Goal: Information Seeking & Learning: Learn about a topic

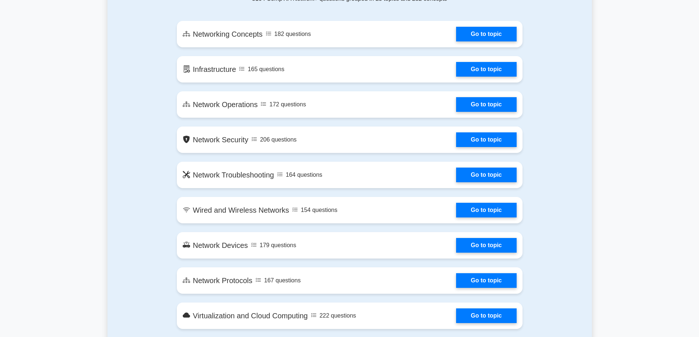
scroll to position [477, 0]
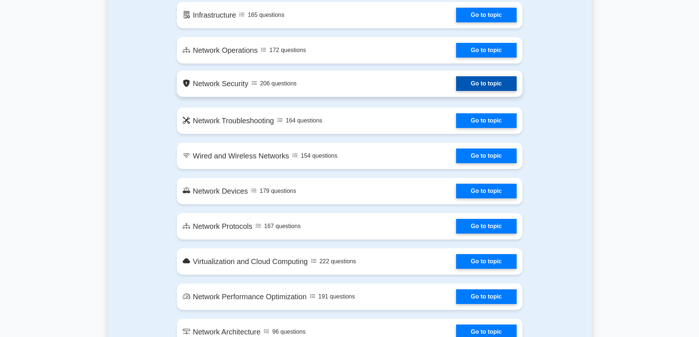
click at [456, 83] on link "Go to topic" at bounding box center [486, 83] width 60 height 15
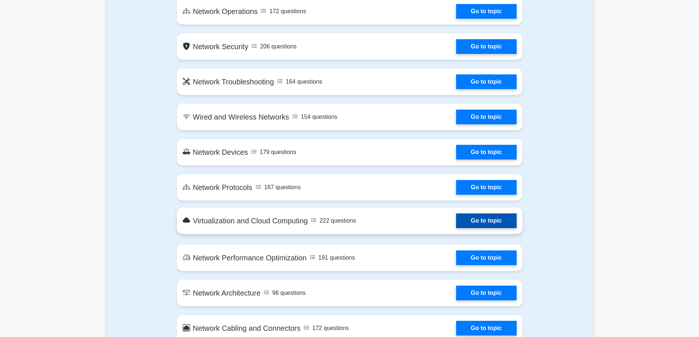
scroll to position [550, 0]
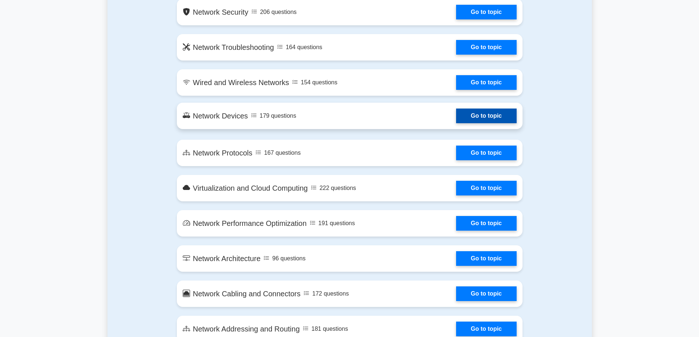
click at [456, 118] on link "Go to topic" at bounding box center [486, 116] width 60 height 15
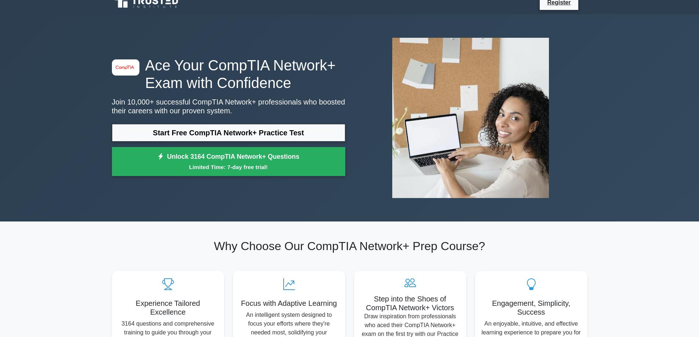
scroll to position [0, 0]
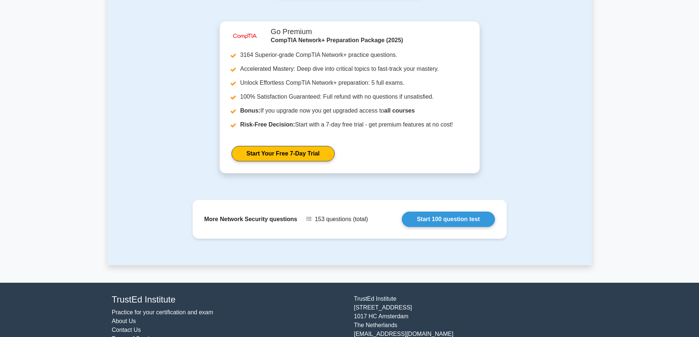
scroll to position [645, 0]
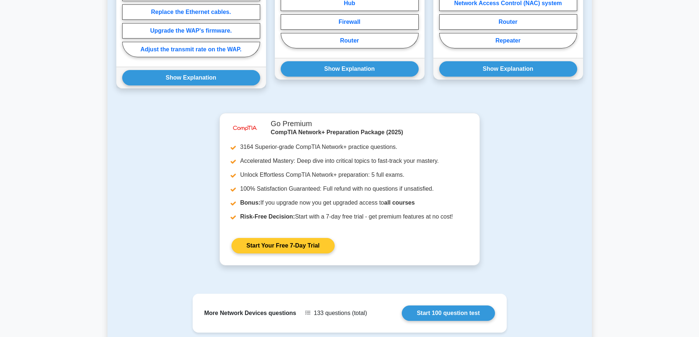
scroll to position [294, 0]
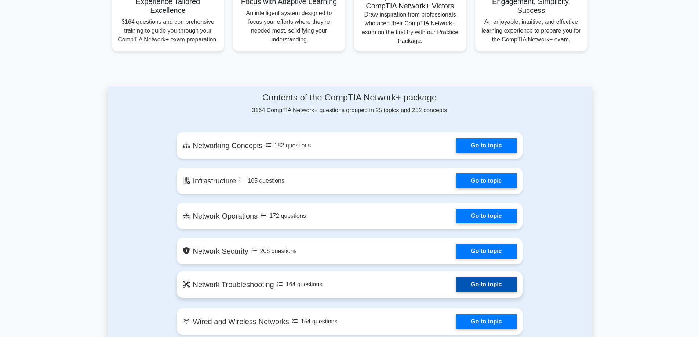
scroll to position [367, 0]
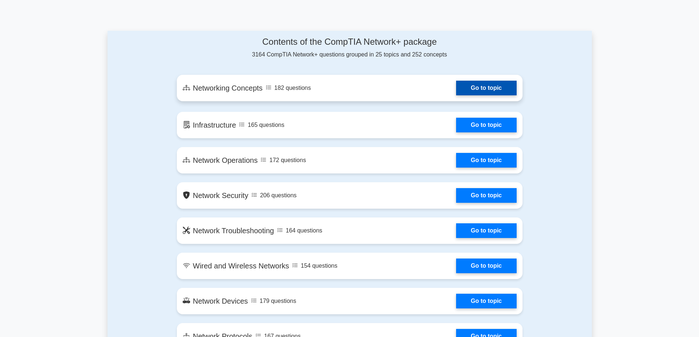
click at [456, 95] on link "Go to topic" at bounding box center [486, 88] width 60 height 15
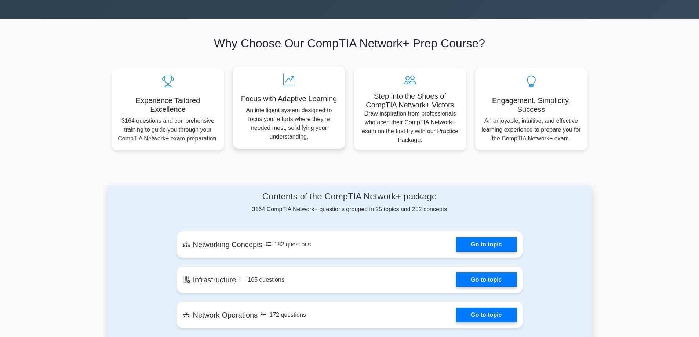
scroll to position [183, 0]
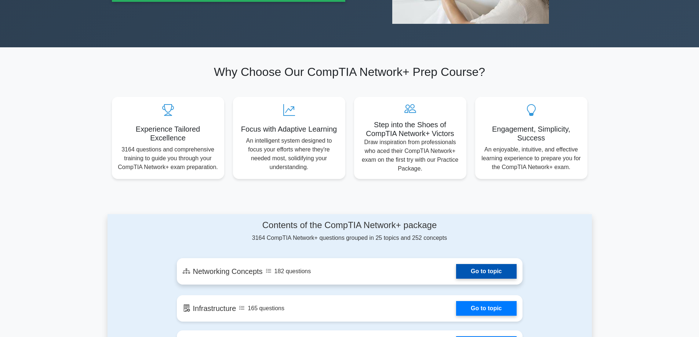
click at [456, 266] on link "Go to topic" at bounding box center [486, 271] width 60 height 15
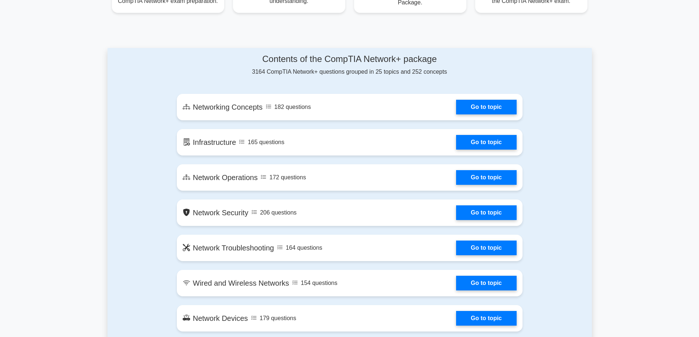
scroll to position [330, 0]
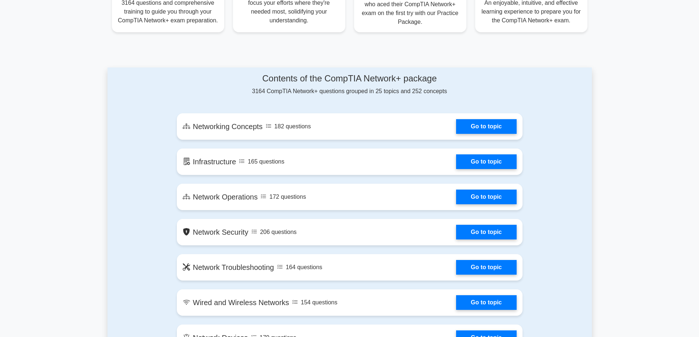
drag, startPoint x: 323, startPoint y: 97, endPoint x: 331, endPoint y: 99, distance: 8.6
click at [331, 95] on div "Contents of the CompTIA Network+ package 3164 CompTIA Network+ questions groupe…" at bounding box center [350, 84] width 346 height 22
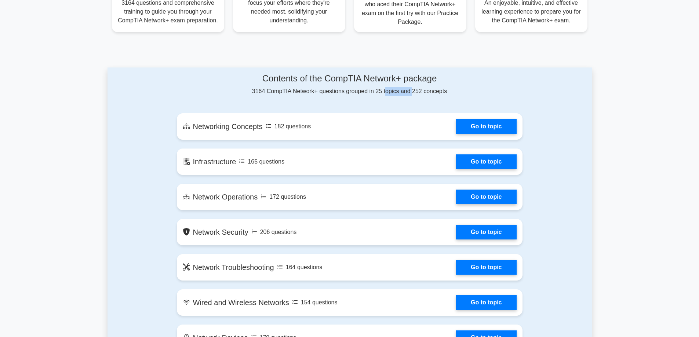
click at [331, 95] on div "Contents of the CompTIA Network+ package 3164 CompTIA Network+ questions groupe…" at bounding box center [350, 84] width 346 height 22
click at [343, 94] on div "Contents of the CompTIA Network+ package 3164 CompTIA Network+ questions groupe…" at bounding box center [350, 84] width 346 height 22
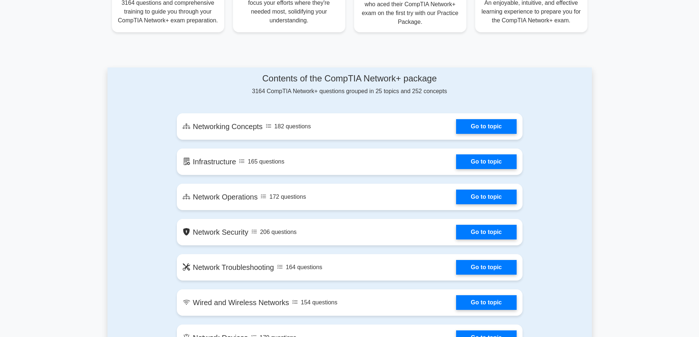
click at [372, 92] on div "Contents of the CompTIA Network+ package 3164 CompTIA Network+ questions groupe…" at bounding box center [350, 84] width 346 height 22
click at [376, 92] on div "Contents of the CompTIA Network+ package 3164 CompTIA Network+ questions groupe…" at bounding box center [350, 84] width 346 height 22
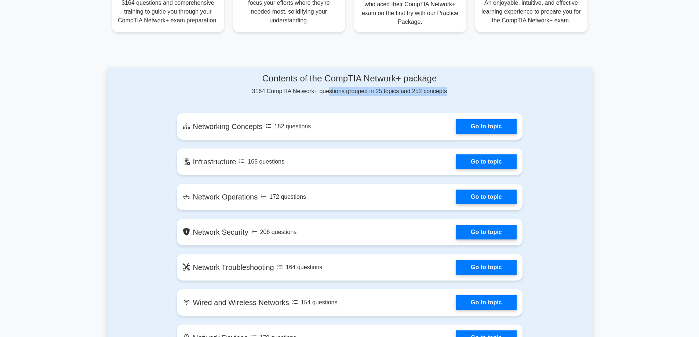
click at [364, 90] on div "Contents of the CompTIA Network+ package 3164 CompTIA Network+ questions groupe…" at bounding box center [350, 84] width 346 height 22
click at [363, 90] on div "Contents of the CompTIA Network+ package 3164 CompTIA Network+ questions groupe…" at bounding box center [350, 84] width 346 height 22
click at [340, 92] on div "Contents of the CompTIA Network+ package 3164 CompTIA Network+ questions groupe…" at bounding box center [350, 84] width 346 height 22
click at [340, 82] on h4 "Contents of the CompTIA Network+ package" at bounding box center [350, 78] width 346 height 11
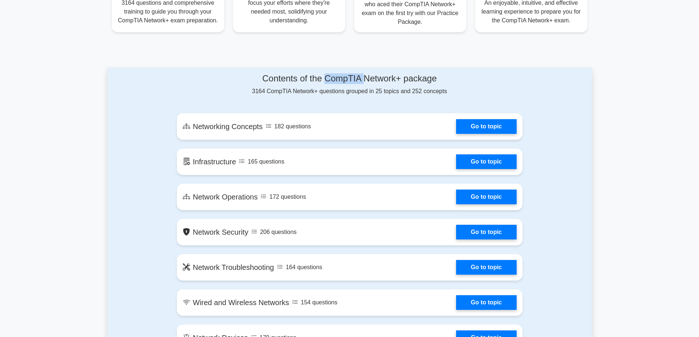
click at [340, 82] on h4 "Contents of the CompTIA Network+ package" at bounding box center [350, 78] width 346 height 11
click at [324, 87] on div "Contents of the CompTIA Network+ package 3164 CompTIA Network+ questions groupe…" at bounding box center [350, 84] width 346 height 22
click at [288, 74] on h4 "Contents of the CompTIA Network+ package" at bounding box center [350, 78] width 346 height 11
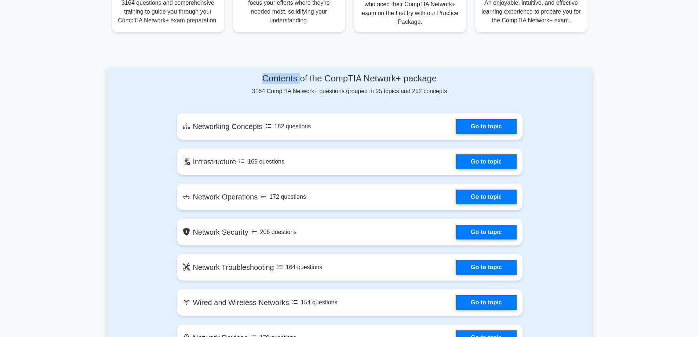
click at [288, 74] on h4 "Contents of the CompTIA Network+ package" at bounding box center [350, 78] width 346 height 11
click at [350, 90] on div "Contents of the CompTIA Network+ package 3164 CompTIA Network+ questions groupe…" at bounding box center [350, 84] width 346 height 22
click at [350, 87] on div "Contents of the CompTIA Network+ package 3164 CompTIA Network+ questions groupe…" at bounding box center [350, 84] width 346 height 22
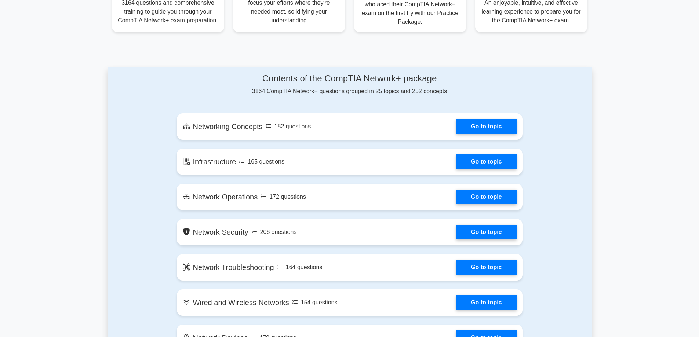
click at [346, 80] on h4 "Contents of the CompTIA Network+ package" at bounding box center [350, 78] width 346 height 11
click at [344, 80] on h4 "Contents of the CompTIA Network+ package" at bounding box center [350, 78] width 346 height 11
click at [416, 87] on div "Contents of the CompTIA Network+ package 3164 CompTIA Network+ questions groupe…" at bounding box center [350, 84] width 346 height 22
click at [417, 81] on h4 "Contents of the CompTIA Network+ package" at bounding box center [350, 78] width 346 height 11
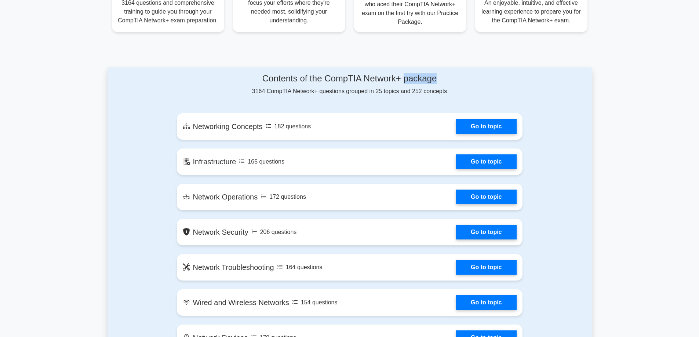
click at [417, 81] on h4 "Contents of the CompTIA Network+ package" at bounding box center [350, 78] width 346 height 11
click at [329, 81] on h4 "Contents of the CompTIA Network+ package" at bounding box center [350, 78] width 346 height 11
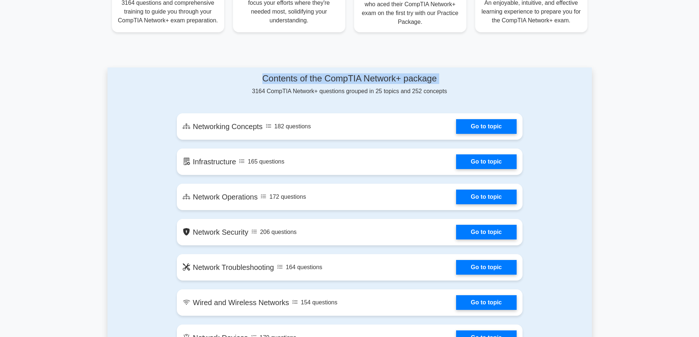
click at [276, 82] on h4 "Contents of the CompTIA Network+ package" at bounding box center [350, 78] width 346 height 11
click at [267, 88] on div "Contents of the CompTIA Network+ package 3164 CompTIA Network+ questions groupe…" at bounding box center [350, 84] width 346 height 22
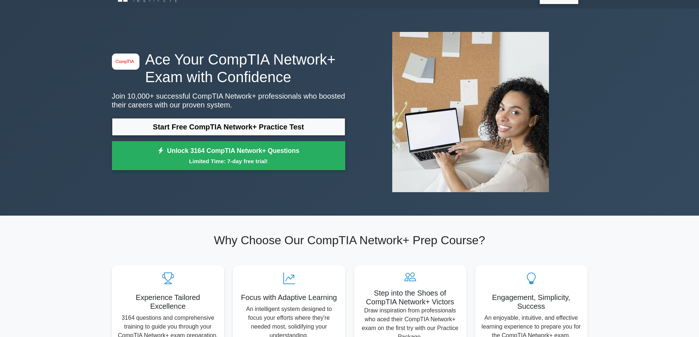
scroll to position [0, 0]
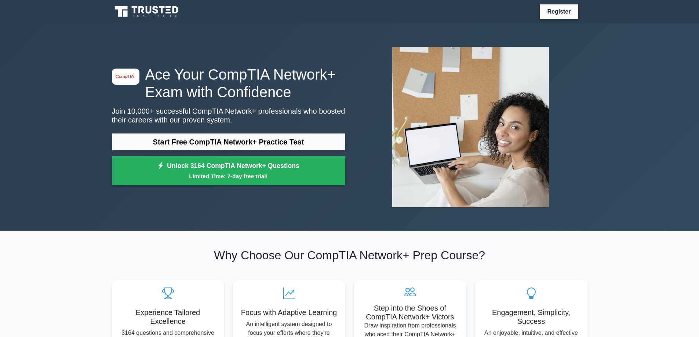
click at [335, 255] on h2 "Why Choose Our CompTIA Network+ Prep Course?" at bounding box center [349, 255] width 475 height 14
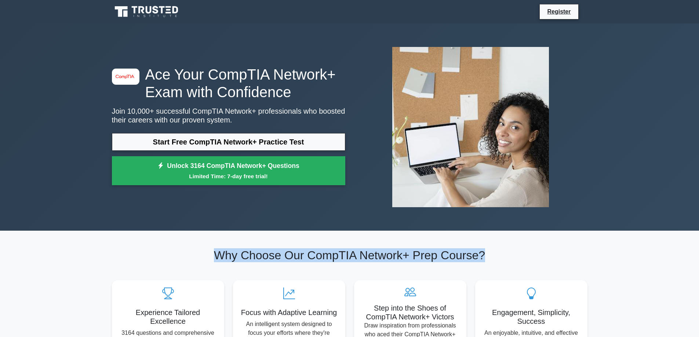
click at [335, 255] on h2 "Why Choose Our CompTIA Network+ Prep Course?" at bounding box center [349, 255] width 475 height 14
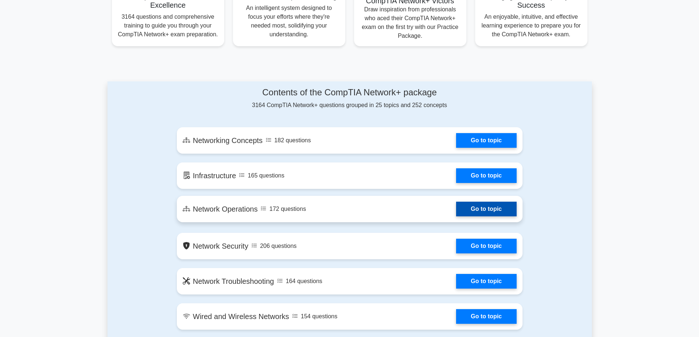
scroll to position [294, 0]
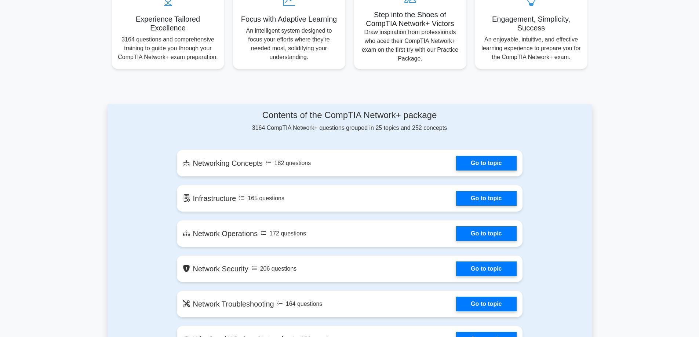
click at [363, 132] on div "Contents of the CompTIA Network+ package 3164 CompTIA Network+ questions groupe…" at bounding box center [350, 121] width 346 height 22
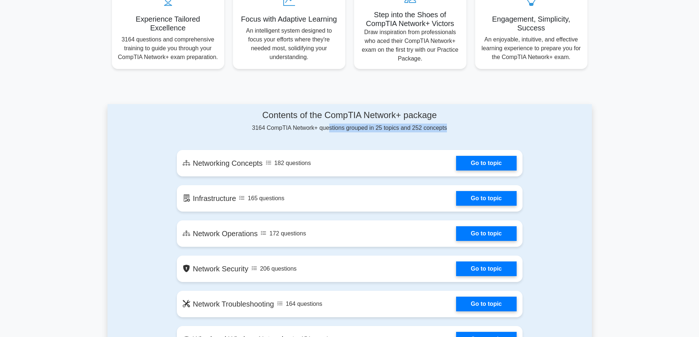
click at [363, 132] on div "Contents of the CompTIA Network+ package 3164 CompTIA Network+ questions groupe…" at bounding box center [350, 121] width 346 height 22
click at [369, 119] on h4 "Contents of the CompTIA Network+ package" at bounding box center [350, 115] width 346 height 11
click at [309, 117] on h4 "Contents of the CompTIA Network+ package" at bounding box center [350, 115] width 346 height 11
click at [306, 119] on h4 "Contents of the CompTIA Network+ package" at bounding box center [350, 115] width 346 height 11
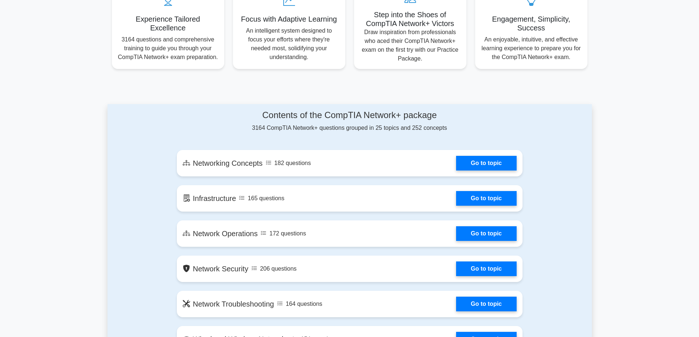
click at [289, 117] on h4 "Contents of the CompTIA Network+ package" at bounding box center [350, 115] width 346 height 11
click at [328, 120] on h4 "Contents of the CompTIA Network+ package" at bounding box center [350, 115] width 346 height 11
click at [350, 117] on h4 "Contents of the CompTIA Network+ package" at bounding box center [350, 115] width 346 height 11
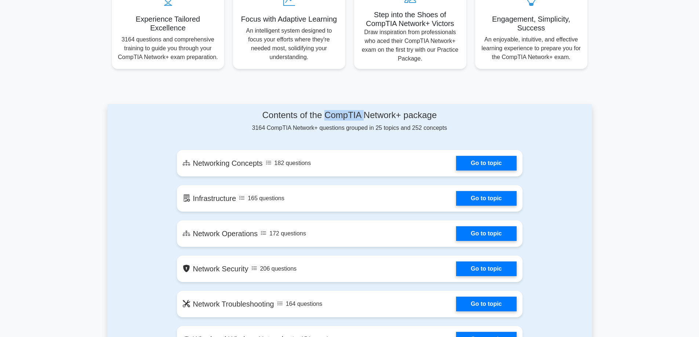
click at [350, 117] on h4 "Contents of the CompTIA Network+ package" at bounding box center [350, 115] width 346 height 11
click at [430, 114] on h4 "Contents of the CompTIA Network+ package" at bounding box center [350, 115] width 346 height 11
click at [431, 114] on h4 "Contents of the CompTIA Network+ package" at bounding box center [350, 115] width 346 height 11
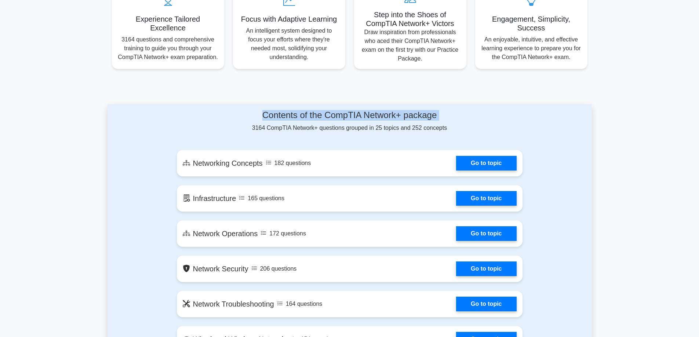
click at [431, 114] on h4 "Contents of the CompTIA Network+ package" at bounding box center [350, 115] width 346 height 11
click at [387, 116] on h4 "Contents of the CompTIA Network+ package" at bounding box center [350, 115] width 346 height 11
click at [390, 116] on h4 "Contents of the CompTIA Network+ package" at bounding box center [350, 115] width 346 height 11
drag, startPoint x: 451, startPoint y: 118, endPoint x: 262, endPoint y: 120, distance: 188.6
click at [262, 120] on h4 "Contents of the CompTIA Network+ package" at bounding box center [350, 115] width 346 height 11
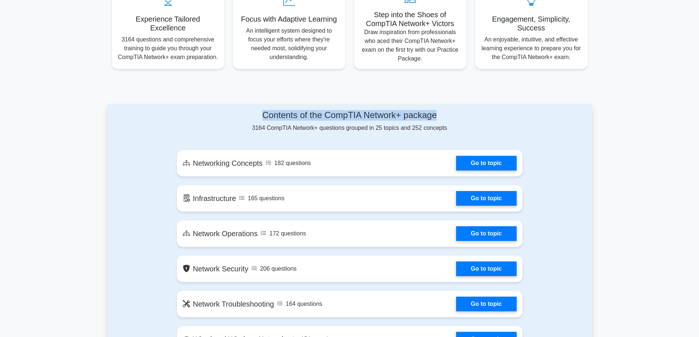
click at [262, 120] on h4 "Contents of the CompTIA Network+ package" at bounding box center [350, 115] width 346 height 11
drag, startPoint x: 262, startPoint y: 120, endPoint x: 440, endPoint y: 111, distance: 178.5
click at [440, 111] on h4 "Contents of the CompTIA Network+ package" at bounding box center [350, 115] width 346 height 11
click at [442, 126] on div "Contents of the CompTIA Network+ package 3164 CompTIA Network+ questions groupe…" at bounding box center [350, 121] width 346 height 22
drag, startPoint x: 448, startPoint y: 129, endPoint x: 245, endPoint y: 112, distance: 202.8
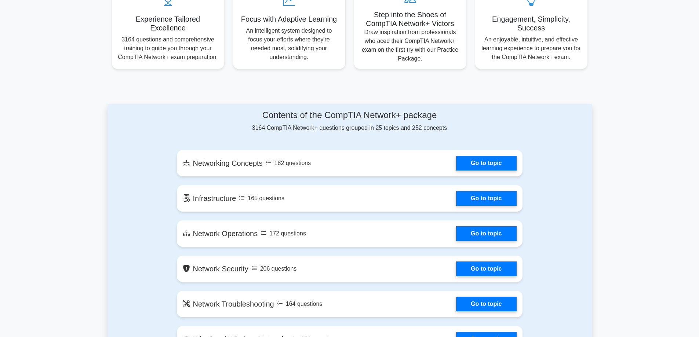
click at [245, 112] on div "Contents of the CompTIA Network+ package 3164 CompTIA Network+ questions groupe…" at bounding box center [350, 121] width 346 height 22
click at [247, 112] on h4 "Contents of the CompTIA Network+ package" at bounding box center [350, 115] width 346 height 11
drag, startPoint x: 247, startPoint y: 112, endPoint x: 347, endPoint y: 126, distance: 101.1
click at [347, 126] on div "Contents of the CompTIA Network+ package 3164 CompTIA Network+ questions groupe…" at bounding box center [350, 121] width 346 height 22
click at [306, 121] on h4 "Contents of the CompTIA Network+ package" at bounding box center [350, 115] width 346 height 11
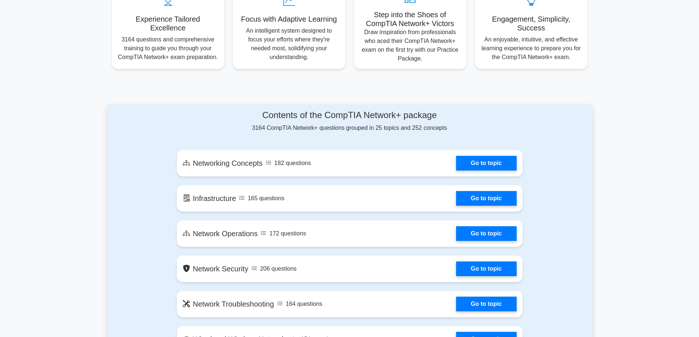
drag, startPoint x: 263, startPoint y: 112, endPoint x: 403, endPoint y: 130, distance: 141.6
click at [402, 130] on div "Contents of the CompTIA Network+ package 3164 CompTIA Network+ questions groupe…" at bounding box center [350, 121] width 346 height 22
click at [278, 120] on h4 "Contents of the CompTIA Network+ package" at bounding box center [350, 115] width 346 height 11
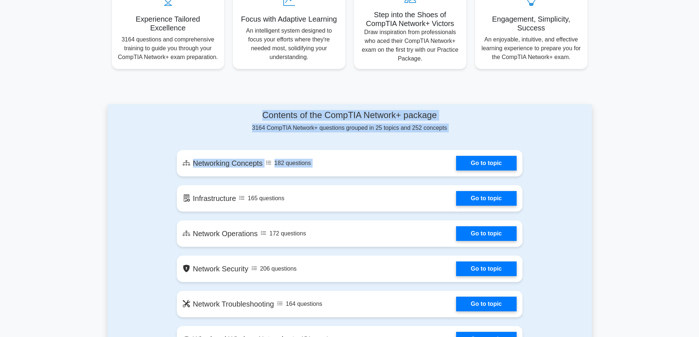
drag, startPoint x: 248, startPoint y: 112, endPoint x: 448, endPoint y: 132, distance: 201.0
drag, startPoint x: 452, startPoint y: 128, endPoint x: 258, endPoint y: 108, distance: 195.1
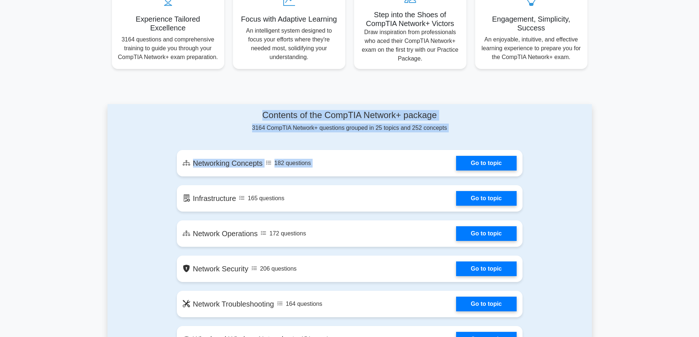
drag, startPoint x: 258, startPoint y: 108, endPoint x: 459, endPoint y: 134, distance: 203.1
click at [458, 132] on div "Contents of the CompTIA Network+ package 3164 CompTIA Network+ questions groupe…" at bounding box center [350, 121] width 346 height 22
drag, startPoint x: 459, startPoint y: 128, endPoint x: 256, endPoint y: 114, distance: 203.8
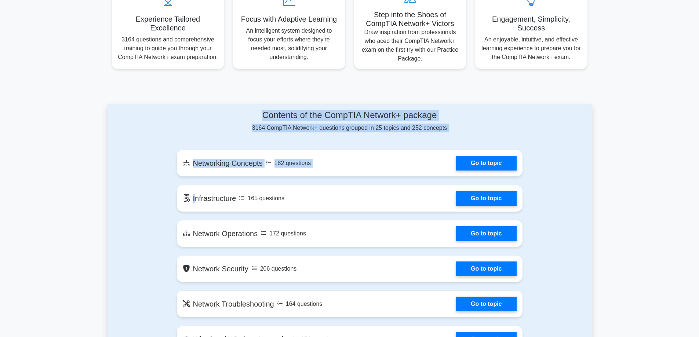
click at [256, 114] on div "Contents of the CompTIA Network+ package 3164 CompTIA Network+ questions groupe…" at bounding box center [350, 121] width 346 height 22
click at [256, 114] on h4 "Contents of the CompTIA Network+ package" at bounding box center [350, 115] width 346 height 11
drag, startPoint x: 255, startPoint y: 114, endPoint x: 451, endPoint y: 131, distance: 196.6
click at [451, 131] on div "Contents of the CompTIA Network+ package 3164 CompTIA Network+ questions groupe…" at bounding box center [350, 121] width 346 height 22
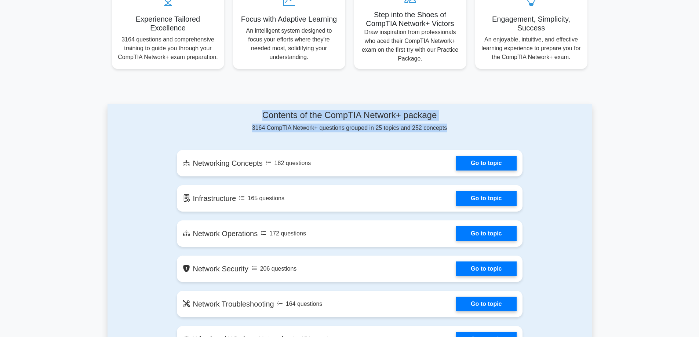
drag, startPoint x: 451, startPoint y: 131, endPoint x: 276, endPoint y: 119, distance: 175.1
click at [276, 119] on div "Contents of the CompTIA Network+ package 3164 CompTIA Network+ questions groupe…" at bounding box center [350, 121] width 346 height 22
click at [276, 119] on h4 "Contents of the CompTIA Network+ package" at bounding box center [350, 115] width 346 height 11
drag, startPoint x: 266, startPoint y: 118, endPoint x: 294, endPoint y: 130, distance: 30.9
click at [294, 130] on div "Contents of the CompTIA Network+ package 3164 CompTIA Network+ questions groupe…" at bounding box center [350, 121] width 346 height 22
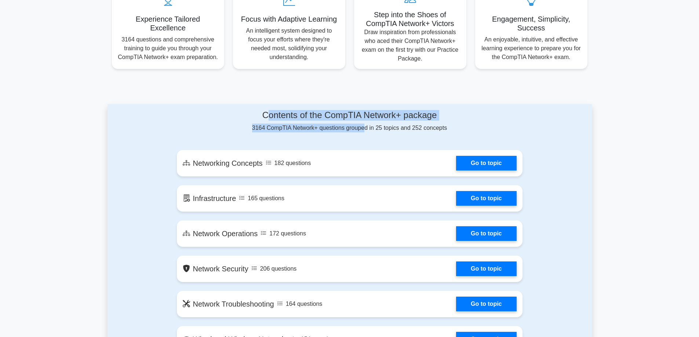
click at [263, 127] on div "Contents of the CompTIA Network+ package 3164 CompTIA Network+ questions groupe…" at bounding box center [350, 121] width 346 height 22
drag, startPoint x: 254, startPoint y: 120, endPoint x: 454, endPoint y: 128, distance: 200.1
click at [454, 128] on div "Contents of the CompTIA Network+ package 3164 CompTIA Network+ questions groupe…" at bounding box center [350, 121] width 346 height 22
drag, startPoint x: 367, startPoint y: 127, endPoint x: 261, endPoint y: 114, distance: 106.8
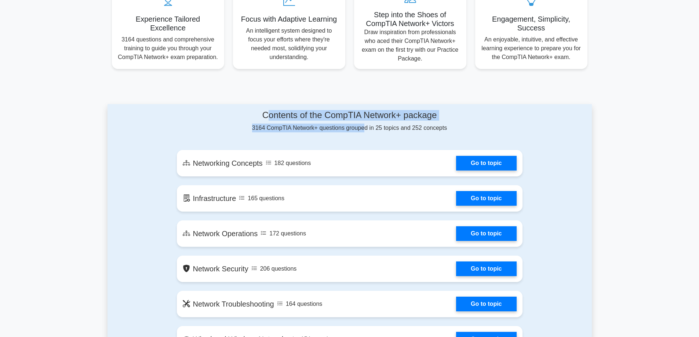
click at [261, 114] on div "Contents of the CompTIA Network+ package 3164 CompTIA Network+ questions groupe…" at bounding box center [350, 121] width 346 height 22
click at [261, 114] on h4 "Contents of the CompTIA Network+ package" at bounding box center [350, 115] width 346 height 11
drag, startPoint x: 261, startPoint y: 114, endPoint x: 458, endPoint y: 127, distance: 197.1
click at [458, 127] on div "Contents of the CompTIA Network+ package 3164 CompTIA Network+ questions groupe…" at bounding box center [350, 121] width 346 height 22
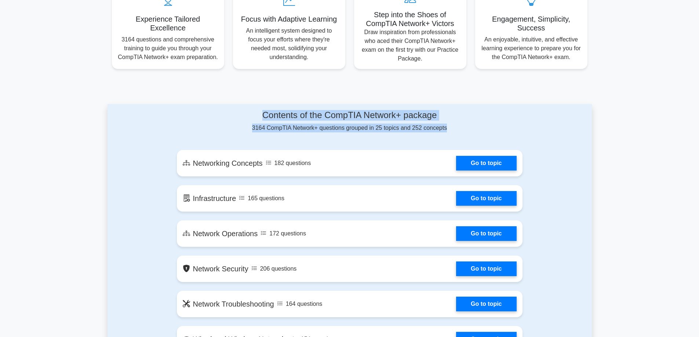
drag, startPoint x: 457, startPoint y: 128, endPoint x: 223, endPoint y: 111, distance: 234.3
click at [223, 111] on div "Contents of the CompTIA Network+ package 3164 CompTIA Network+ questions groupe…" at bounding box center [350, 121] width 346 height 22
click at [223, 110] on h4 "Contents of the CompTIA Network+ package" at bounding box center [350, 115] width 346 height 11
drag, startPoint x: 223, startPoint y: 110, endPoint x: 354, endPoint y: 119, distance: 130.5
click at [331, 119] on h4 "Contents of the CompTIA Network+ package" at bounding box center [350, 115] width 346 height 11
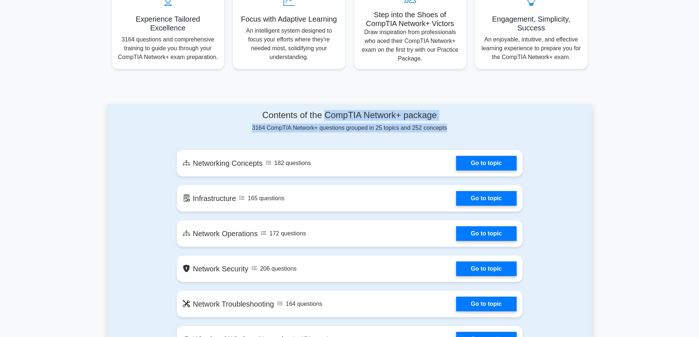
click at [354, 119] on h4 "Contents of the CompTIA Network+ package" at bounding box center [350, 115] width 346 height 11
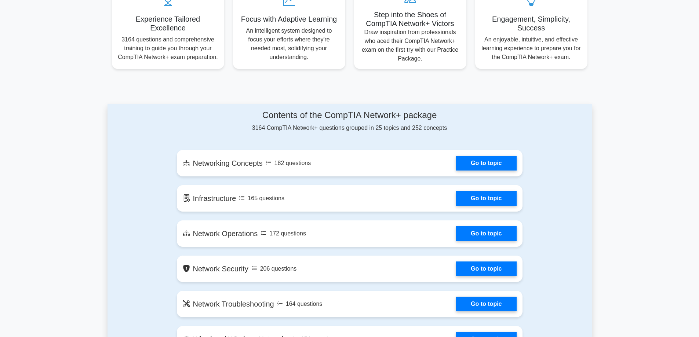
click at [343, 119] on h4 "Contents of the CompTIA Network+ package" at bounding box center [350, 115] width 346 height 11
click at [343, 120] on h4 "Contents of the CompTIA Network+ package" at bounding box center [350, 115] width 346 height 11
click at [293, 119] on h4 "Contents of the CompTIA Network+ package" at bounding box center [350, 115] width 346 height 11
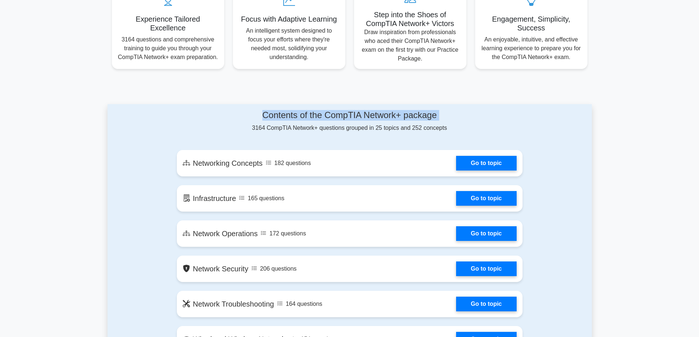
click at [293, 119] on h4 "Contents of the CompTIA Network+ package" at bounding box center [350, 115] width 346 height 11
click at [400, 118] on h4 "Contents of the CompTIA Network+ package" at bounding box center [350, 115] width 346 height 11
click at [409, 114] on h4 "Contents of the CompTIA Network+ package" at bounding box center [350, 115] width 346 height 11
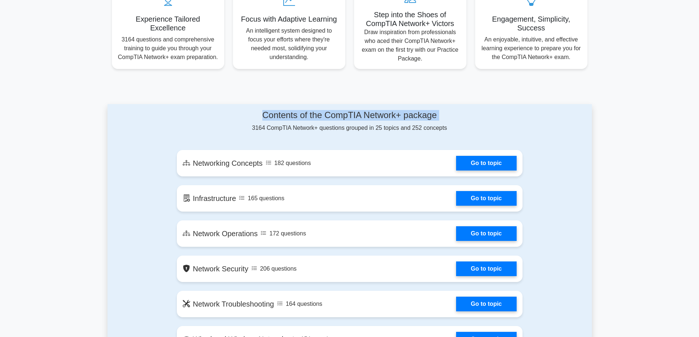
click at [353, 110] on h4 "Contents of the CompTIA Network+ package" at bounding box center [350, 115] width 346 height 11
click at [275, 112] on h4 "Contents of the CompTIA Network+ package" at bounding box center [350, 115] width 346 height 11
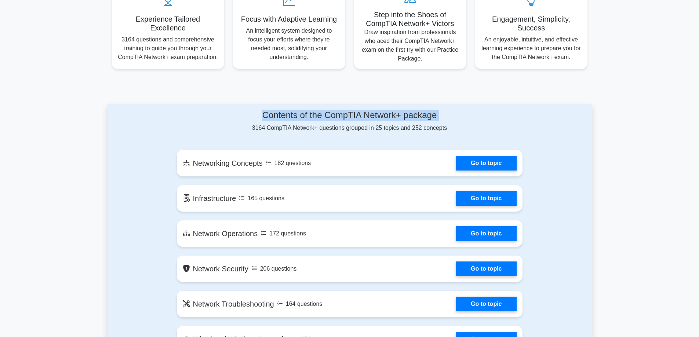
click at [275, 112] on h4 "Contents of the CompTIA Network+ package" at bounding box center [350, 115] width 346 height 11
click at [456, 169] on link "Go to topic" at bounding box center [486, 161] width 60 height 15
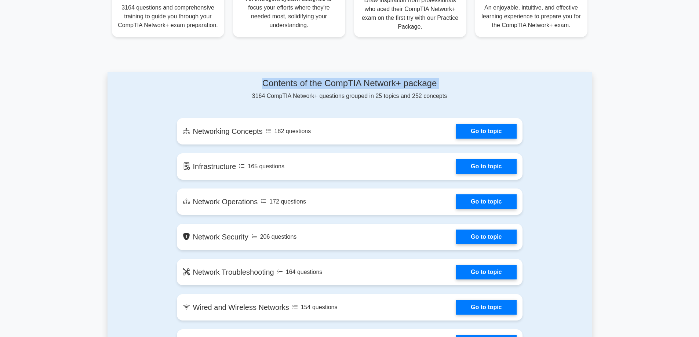
scroll to position [330, 0]
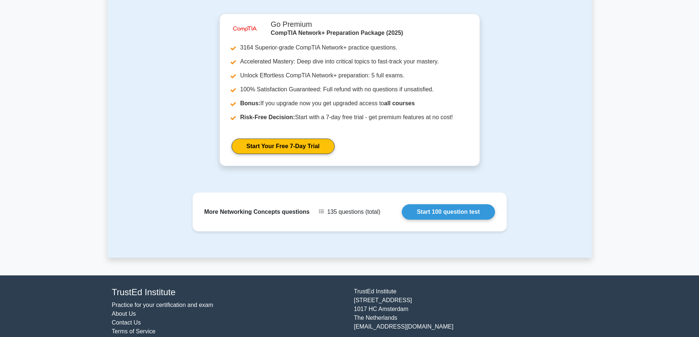
scroll to position [353, 0]
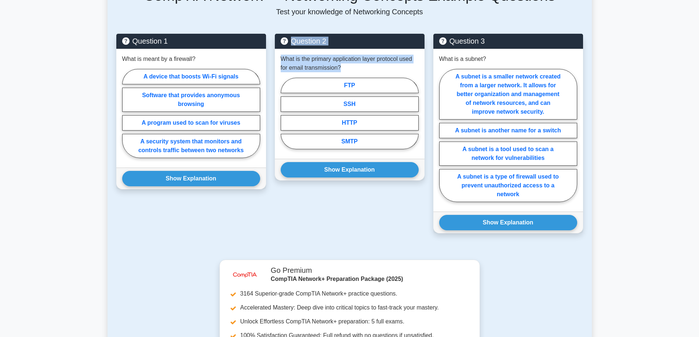
drag, startPoint x: 341, startPoint y: 60, endPoint x: 272, endPoint y: 39, distance: 71.8
click at [272, 39] on div "Question 2 What is the primary application layer protocol used for email transm…" at bounding box center [349, 138] width 158 height 208
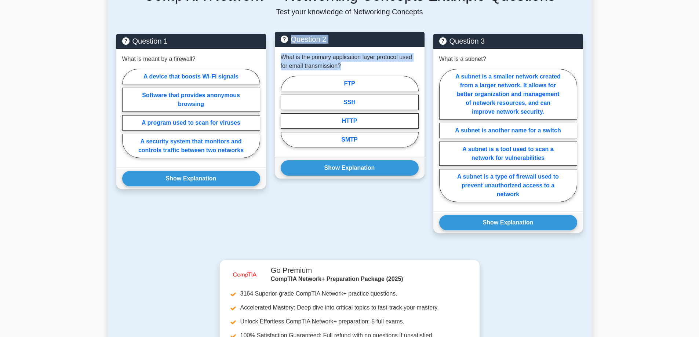
click at [277, 47] on div "What is the primary application layer protocol used for email transmission? FTP…" at bounding box center [350, 102] width 150 height 110
drag, startPoint x: 278, startPoint y: 47, endPoint x: 349, endPoint y: 63, distance: 72.7
click at [349, 63] on div "What is the primary application layer protocol used for email transmission? FTP…" at bounding box center [350, 102] width 150 height 110
click at [349, 60] on p "What is the primary application layer protocol used for email transmission?" at bounding box center [350, 62] width 138 height 18
drag, startPoint x: 345, startPoint y: 59, endPoint x: 282, endPoint y: 51, distance: 63.6
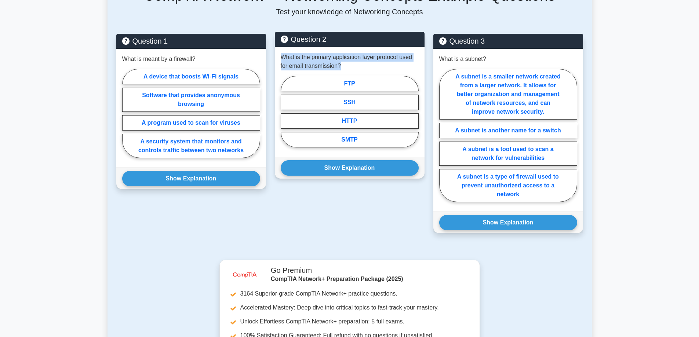
click at [282, 53] on p "What is the primary application layer protocol used for email transmission?" at bounding box center [350, 62] width 138 height 18
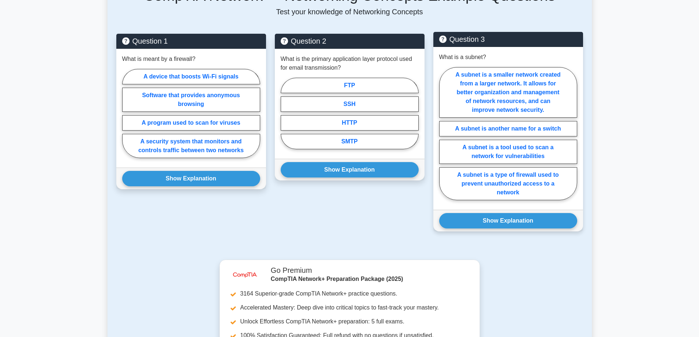
click at [448, 55] on div "What is a subnet? A subnet is a smaller network created from a larger network. …" at bounding box center [508, 128] width 150 height 163
click at [448, 54] on div "What is a subnet? A subnet is a smaller network created from a larger network. …" at bounding box center [508, 128] width 150 height 163
click at [447, 53] on div "What is a subnet? A subnet is a smaller network created from a larger network. …" at bounding box center [508, 128] width 150 height 163
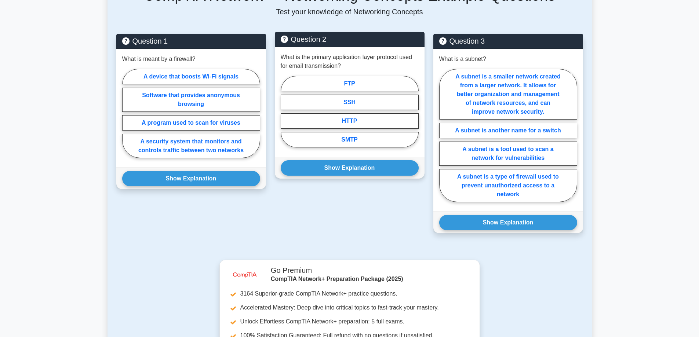
click at [343, 61] on p "What is the primary application layer protocol used for email transmission?" at bounding box center [350, 62] width 138 height 18
click at [331, 58] on p "What is the primary application layer protocol used for email transmission?" at bounding box center [350, 62] width 138 height 18
click at [337, 53] on p "What is the primary application layer protocol used for email transmission?" at bounding box center [350, 62] width 138 height 18
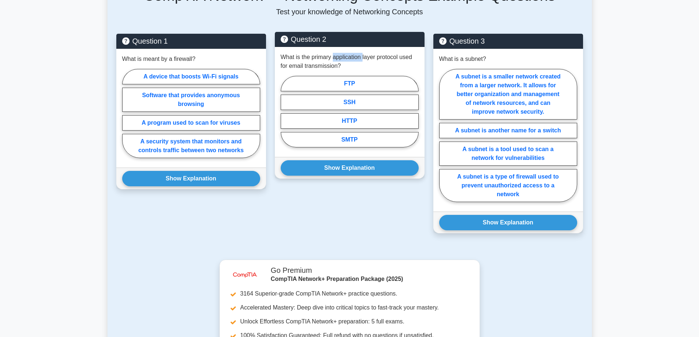
click at [337, 53] on p "What is the primary application layer protocol used for email transmission?" at bounding box center [350, 62] width 138 height 18
click at [375, 53] on p "What is the primary application layer protocol used for email transmission?" at bounding box center [350, 62] width 138 height 18
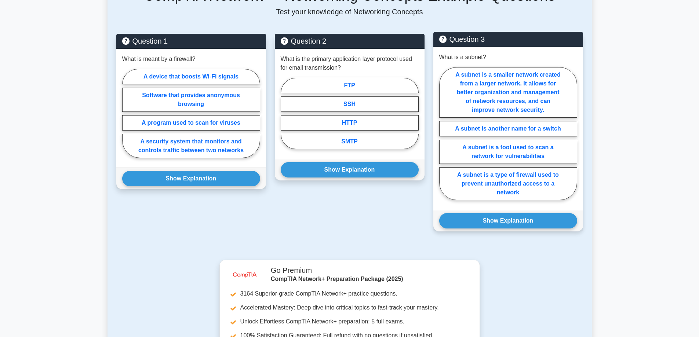
click at [456, 53] on p "What is a subnet?" at bounding box center [462, 57] width 47 height 9
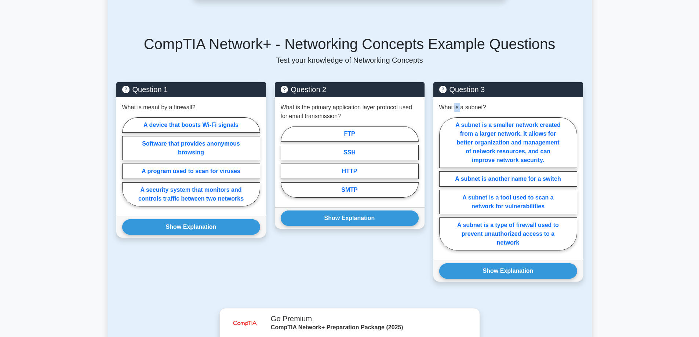
scroll to position [280, 0]
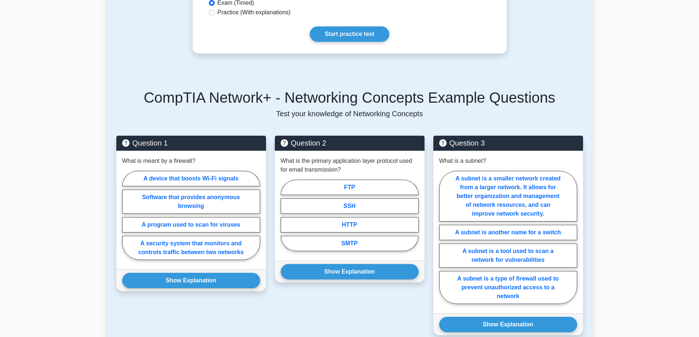
scroll to position [147, 0]
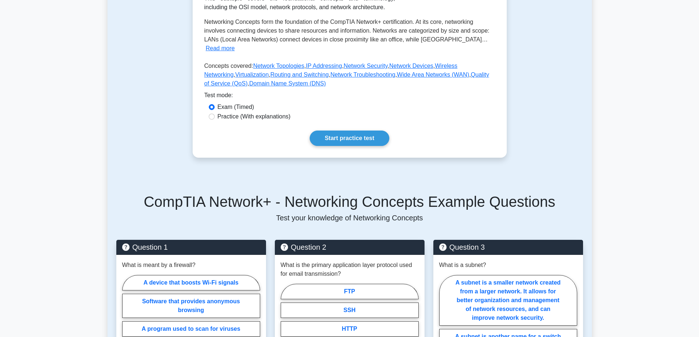
click at [394, 182] on div "CompTIA Network+ - Networking Concepts Example Questions Test your knowledge of…" at bounding box center [349, 320] width 475 height 291
click at [397, 193] on h5 "CompTIA Network+ - Networking Concepts Example Questions" at bounding box center [349, 202] width 467 height 18
click at [398, 193] on h5 "CompTIA Network+ - Networking Concepts Example Questions" at bounding box center [349, 202] width 467 height 18
click at [445, 193] on h5 "CompTIA Network+ - Networking Concepts Example Questions" at bounding box center [349, 202] width 467 height 18
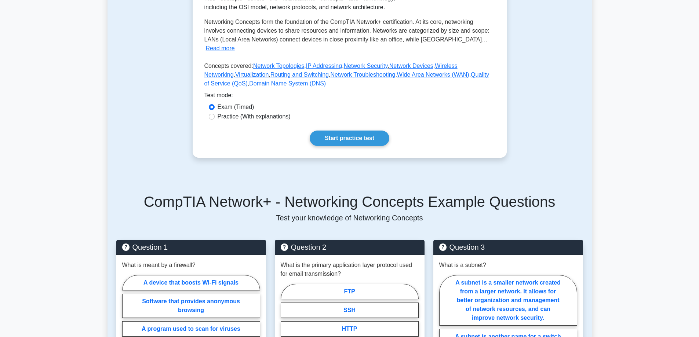
click at [499, 193] on h5 "CompTIA Network+ - Networking Concepts Example Questions" at bounding box center [349, 202] width 467 height 18
click at [311, 199] on h5 "CompTIA Network+ - Networking Concepts Example Questions" at bounding box center [349, 202] width 467 height 18
click at [267, 196] on h5 "CompTIA Network+ - Networking Concepts Example Questions" at bounding box center [349, 202] width 467 height 18
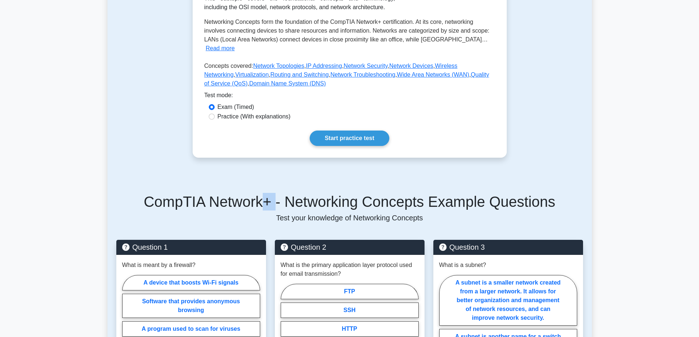
click at [267, 196] on h5 "CompTIA Network+ - Networking Concepts Example Questions" at bounding box center [349, 202] width 467 height 18
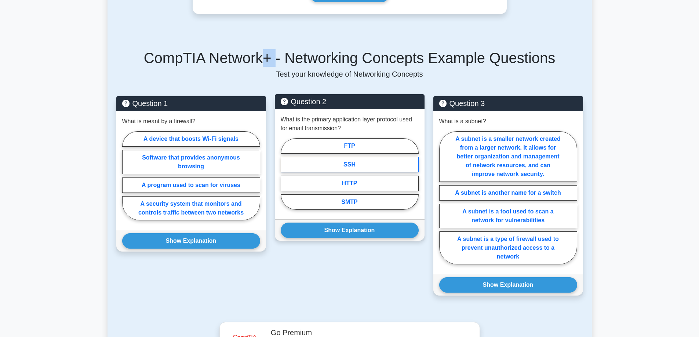
scroll to position [294, 0]
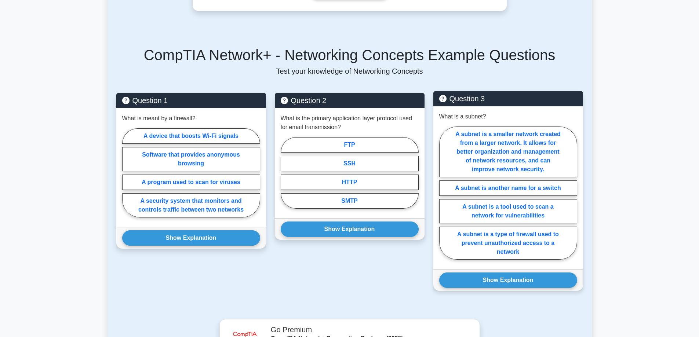
click at [463, 112] on p "What is a subnet?" at bounding box center [462, 116] width 47 height 9
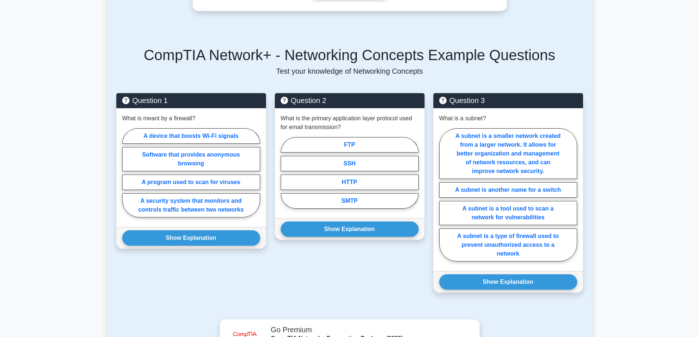
click at [351, 67] on p "Test your knowledge of Networking Concepts" at bounding box center [349, 71] width 467 height 9
click at [352, 67] on p "Test your knowledge of Networking Concepts" at bounding box center [349, 71] width 467 height 9
click at [354, 67] on div "CompTIA Network+ - Networking Concepts Example Questions Test your knowledge of…" at bounding box center [349, 174] width 475 height 291
click at [364, 67] on p "Test your knowledge of Networking Concepts" at bounding box center [349, 71] width 467 height 9
click at [365, 67] on p "Test your knowledge of Networking Concepts" at bounding box center [349, 71] width 467 height 9
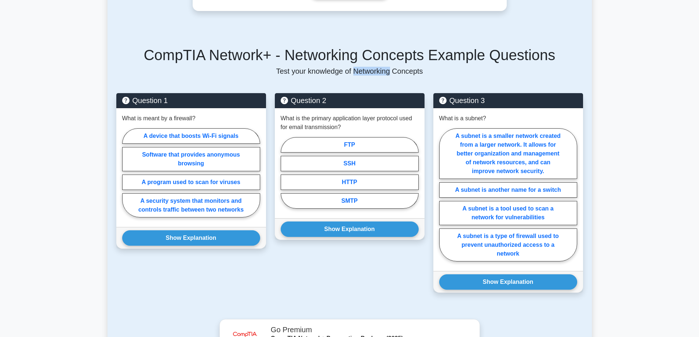
click at [367, 67] on p "Test your knowledge of Networking Concepts" at bounding box center [349, 71] width 467 height 9
click at [408, 50] on h5 "CompTIA Network+ - Networking Concepts Example Questions" at bounding box center [349, 55] width 467 height 18
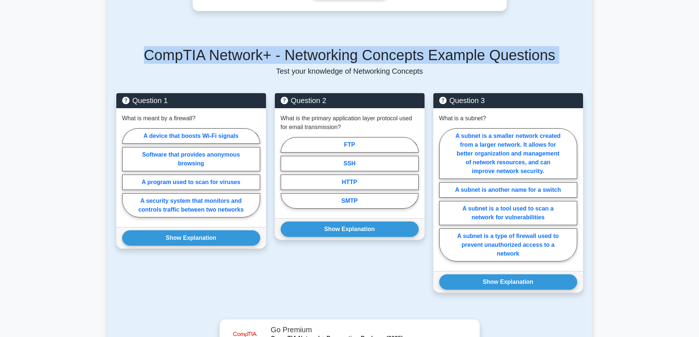
click at [408, 50] on h5 "CompTIA Network+ - Networking Concepts Example Questions" at bounding box center [349, 55] width 467 height 18
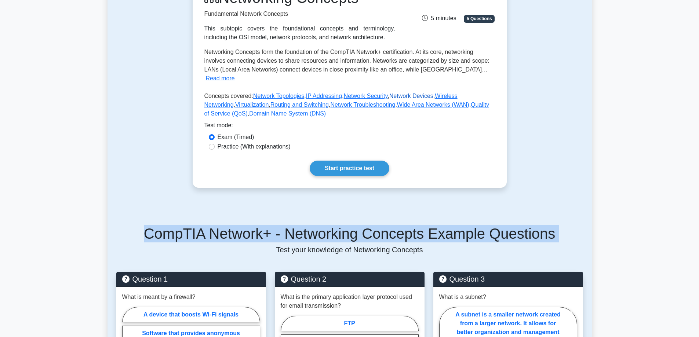
scroll to position [0, 0]
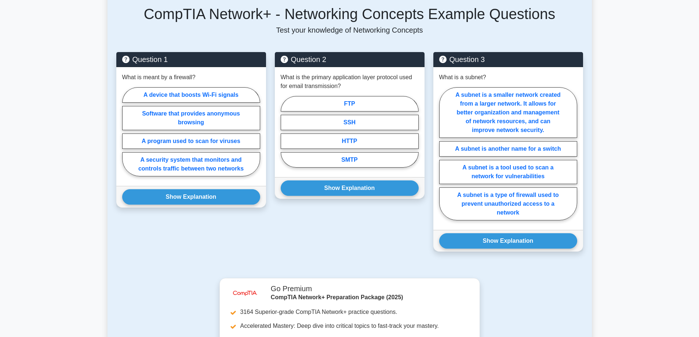
scroll to position [330, 0]
